Goal: Task Accomplishment & Management: Use online tool/utility

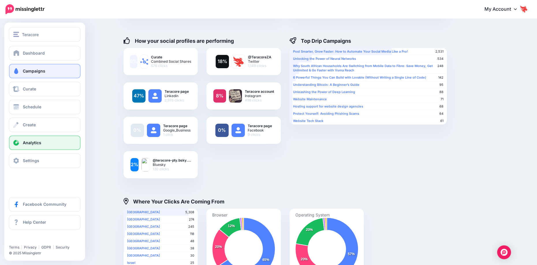
scroll to position [48, 0]
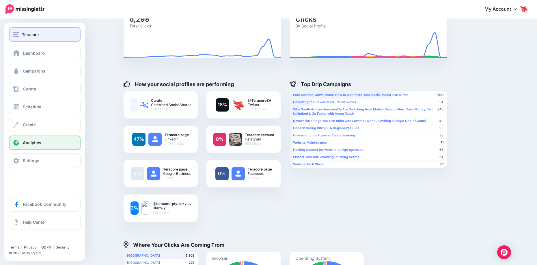
click at [17, 38] on button "Teracore" at bounding box center [45, 34] width 72 height 14
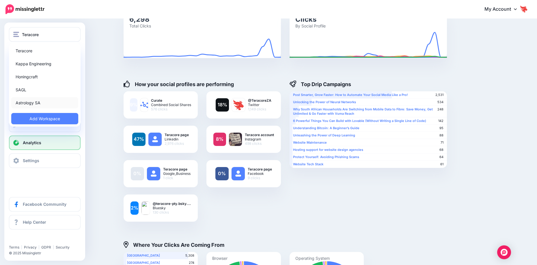
click at [29, 103] on link "Astrology SA" at bounding box center [44, 102] width 67 height 11
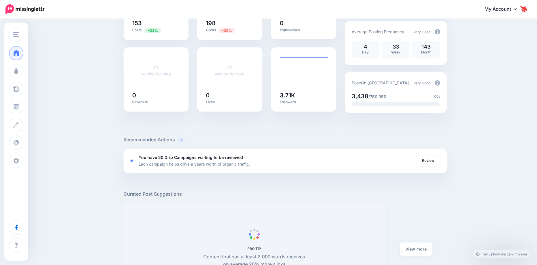
scroll to position [116, 0]
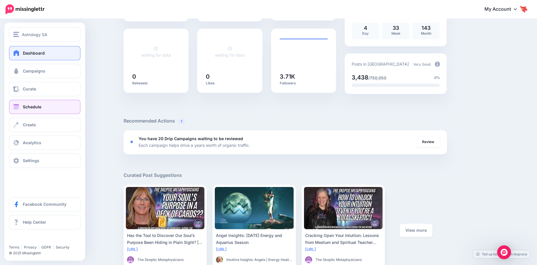
click at [41, 104] on link "Schedule" at bounding box center [45, 107] width 72 height 14
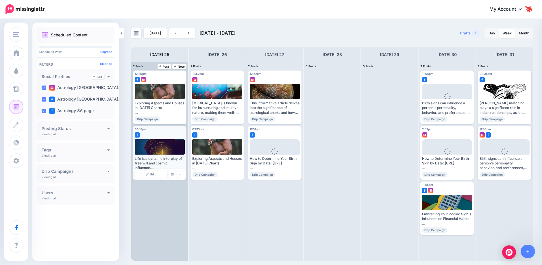
click at [159, 159] on div "Life is a dynamic interplay of free will and cosmic influence. Read more 👉 http…" at bounding box center [160, 163] width 50 height 14
click at [156, 174] on link "Edit" at bounding box center [151, 174] width 33 height 8
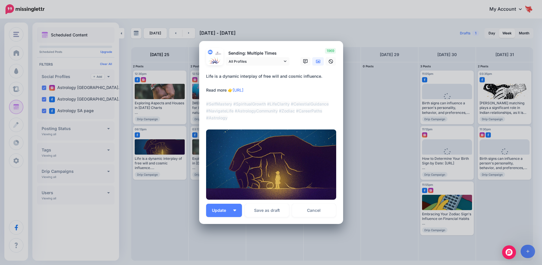
drag, startPoint x: 234, startPoint y: 118, endPoint x: 195, endPoint y: 73, distance: 60.0
click at [195, 73] on div "Edit Post Loading Sending: Multiple Times All Profiles" at bounding box center [271, 132] width 542 height 265
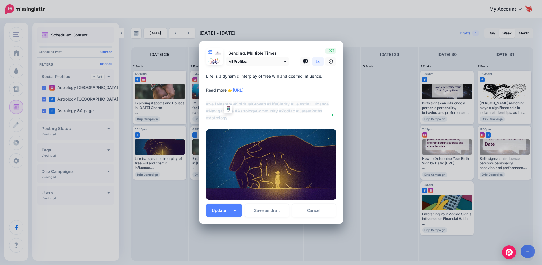
drag, startPoint x: 224, startPoint y: 111, endPoint x: 212, endPoint y: 78, distance: 34.7
click at [212, 79] on textarea "**********" at bounding box center [272, 97] width 133 height 49
click at [212, 74] on textarea "**********" at bounding box center [272, 97] width 133 height 49
click at [218, 77] on textarea "**********" at bounding box center [272, 97] width 133 height 49
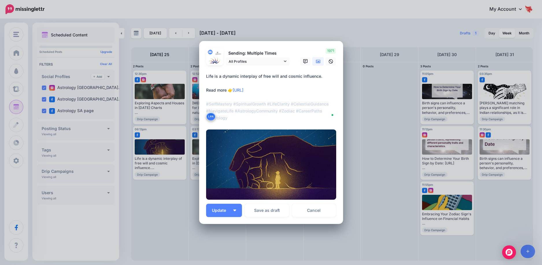
click at [218, 77] on textarea "**********" at bounding box center [272, 97] width 133 height 49
drag, startPoint x: 230, startPoint y: 119, endPoint x: 193, endPoint y: 59, distance: 70.6
click at [193, 59] on div "Edit Post Loading Sending: Multiple Times All Profiles" at bounding box center [271, 132] width 542 height 265
click at [242, 116] on textarea "**********" at bounding box center [272, 97] width 133 height 49
click at [384, 122] on div "Edit Post Loading Sending: Multiple Times All Profiles" at bounding box center [271, 132] width 542 height 265
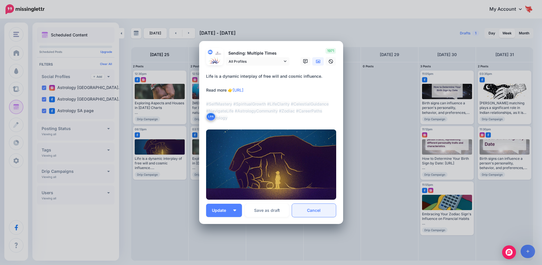
click at [310, 212] on link "Cancel" at bounding box center [314, 210] width 44 height 13
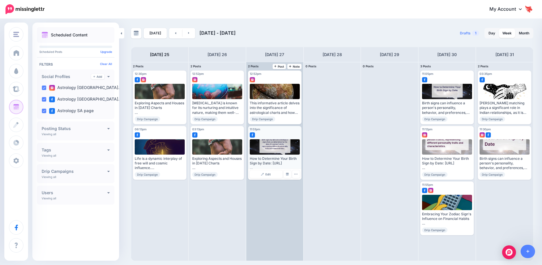
click at [286, 160] on div "How to Determine Your Birth Sign by Date: https://lttr.ai/AiBEU #BirthSign #Hor…" at bounding box center [275, 163] width 50 height 14
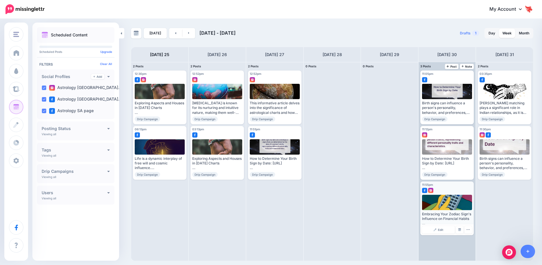
click at [444, 188] on div at bounding box center [447, 189] width 50 height 5
click at [436, 230] on img at bounding box center [434, 229] width 3 height 3
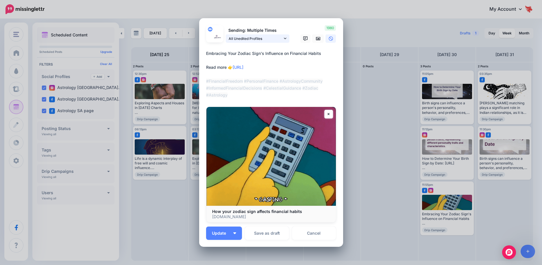
drag, startPoint x: 270, startPoint y: 90, endPoint x: 232, endPoint y: 90, distance: 38.4
click at [232, 90] on form "Sending: Multiple Times All Unedited Profiles 30th Aug 23:55" at bounding box center [271, 123] width 130 height 197
click at [240, 112] on img at bounding box center [270, 156] width 129 height 99
click at [280, 66] on textarea "**********" at bounding box center [272, 74] width 133 height 49
drag, startPoint x: 273, startPoint y: 66, endPoint x: 233, endPoint y: 69, distance: 40.3
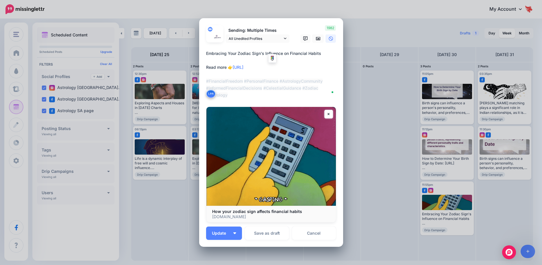
click at [233, 69] on textarea "**********" at bounding box center [272, 74] width 133 height 49
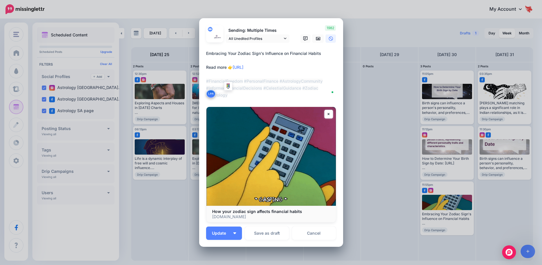
drag, startPoint x: 204, startPoint y: 52, endPoint x: 252, endPoint y: 100, distance: 68.0
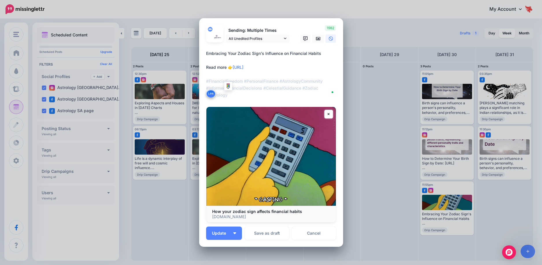
click at [252, 100] on div "**********" at bounding box center [271, 75] width 130 height 51
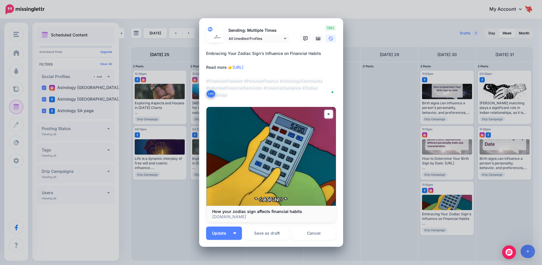
click at [162, 235] on div "Edit Post Loading Sending: Multiple Times All Unedited Profiles" at bounding box center [271, 132] width 542 height 265
click at [304, 234] on link "Cancel" at bounding box center [314, 233] width 44 height 13
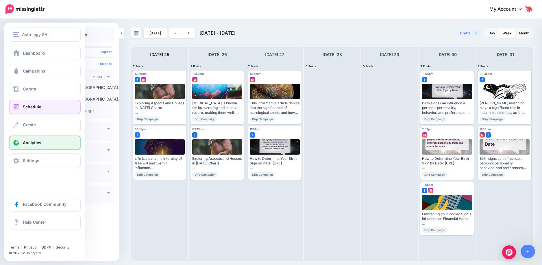
click at [25, 146] on link "Analytics" at bounding box center [45, 143] width 72 height 14
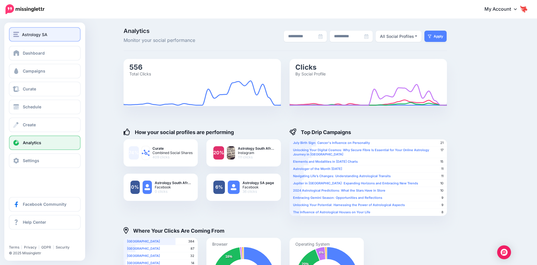
click at [21, 38] on button "Astrology SA" at bounding box center [45, 34] width 72 height 14
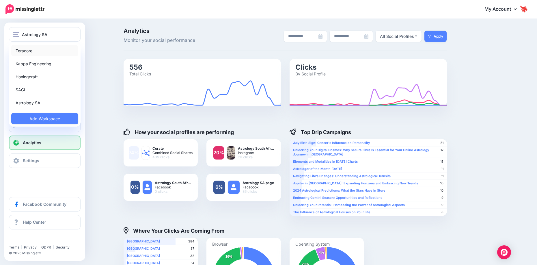
click at [30, 53] on link "Teracore" at bounding box center [44, 50] width 67 height 11
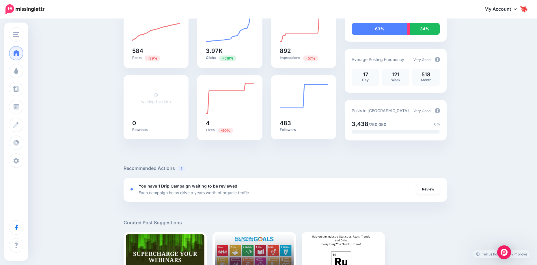
scroll to position [50, 0]
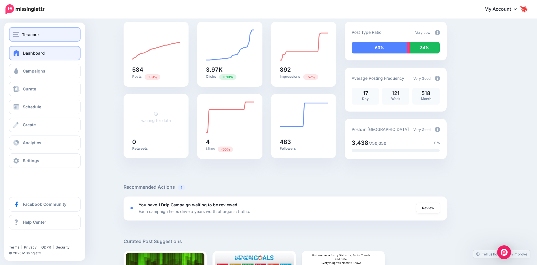
click at [23, 38] on span "Teracore" at bounding box center [30, 34] width 17 height 7
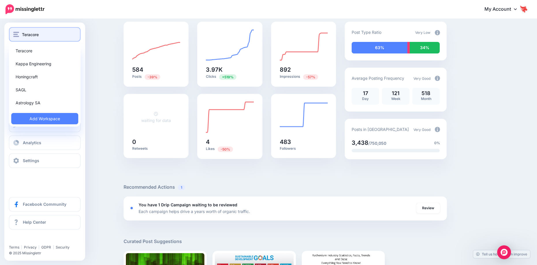
click at [24, 38] on button "Teracore" at bounding box center [45, 34] width 72 height 14
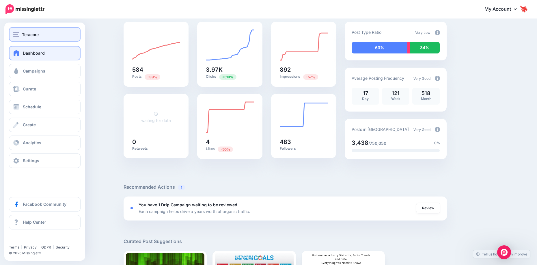
click at [25, 38] on button "Teracore" at bounding box center [45, 34] width 72 height 14
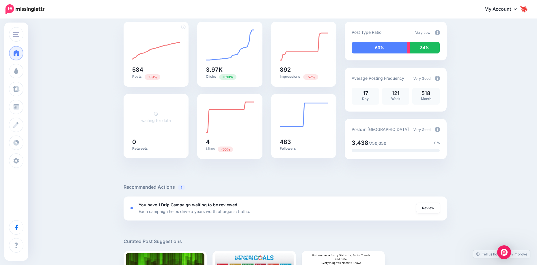
click at [128, 49] on div "584 Posts -39%" at bounding box center [156, 54] width 65 height 65
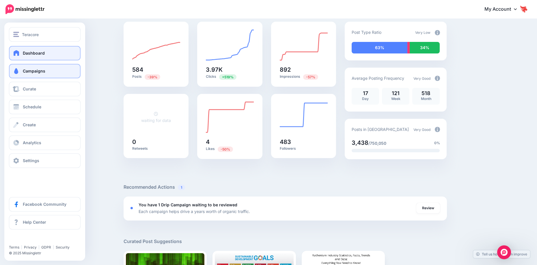
click at [31, 73] on span "Campaigns" at bounding box center [34, 70] width 23 height 5
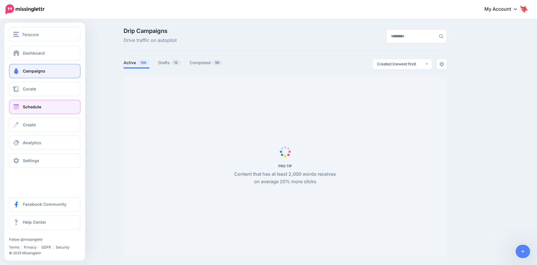
click at [34, 106] on span "Schedule" at bounding box center [32, 106] width 18 height 5
